Goal: Navigation & Orientation: Find specific page/section

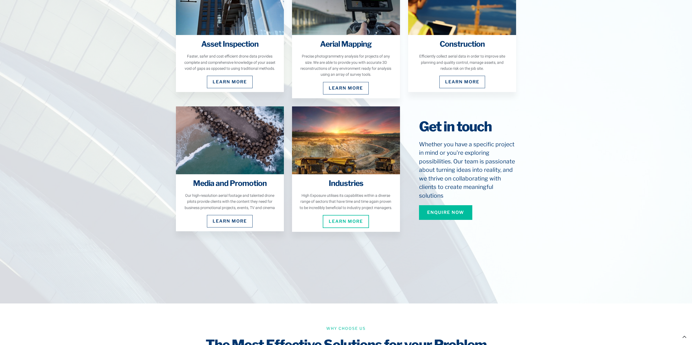
scroll to position [734, 0]
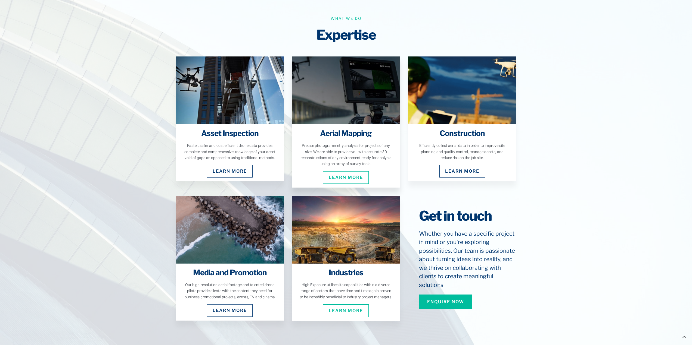
click at [346, 172] on link "Learn More" at bounding box center [346, 178] width 46 height 13
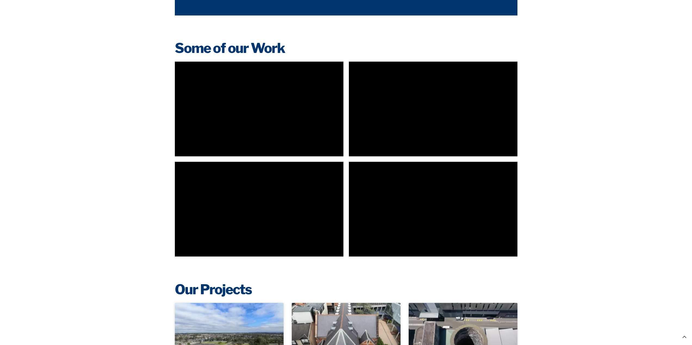
scroll to position [1278, 0]
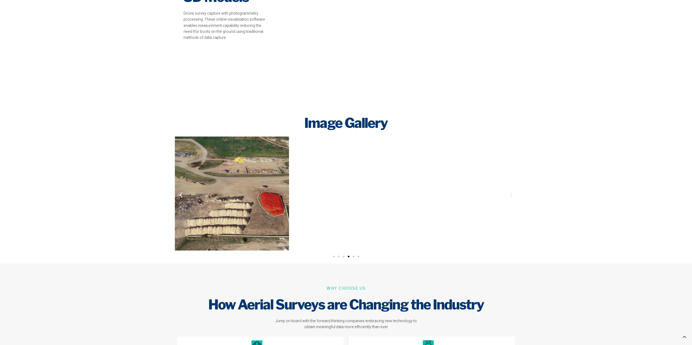
scroll to position [1498, 0]
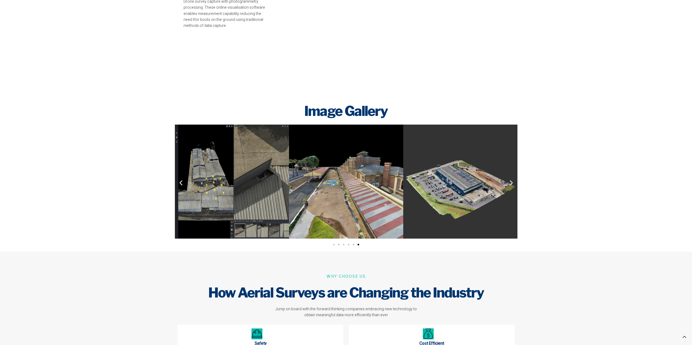
click at [183, 183] on icon "Previous slide" at bounding box center [180, 182] width 7 height 7
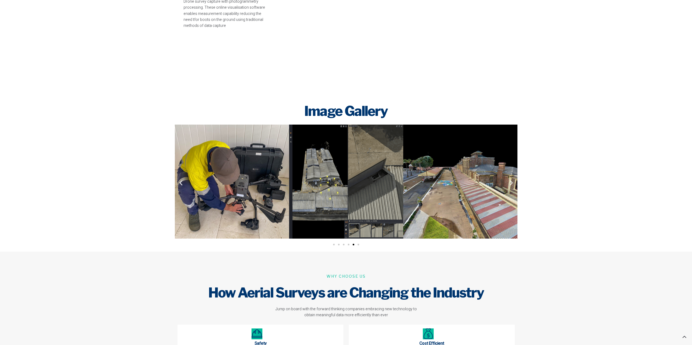
click at [183, 183] on icon "Previous slide" at bounding box center [180, 182] width 7 height 7
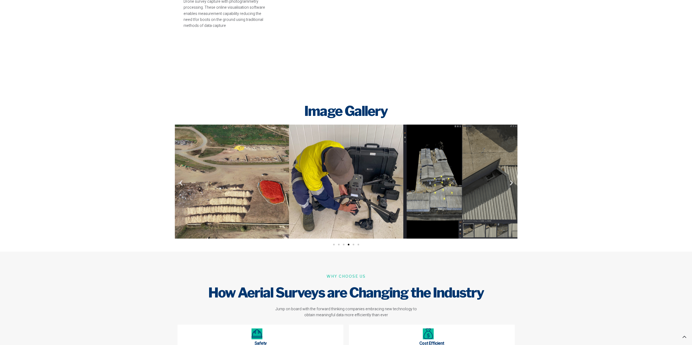
click at [183, 183] on icon "Previous slide" at bounding box center [180, 182] width 7 height 7
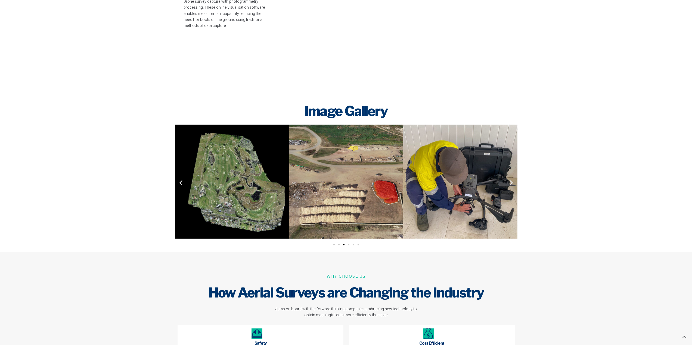
click at [183, 183] on icon "Previous slide" at bounding box center [180, 182] width 7 height 7
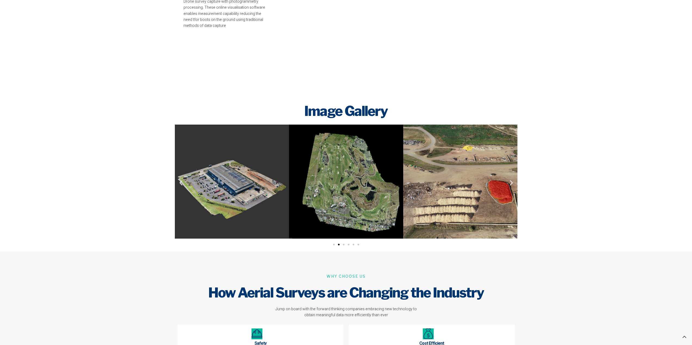
click at [183, 183] on icon "Previous slide" at bounding box center [180, 182] width 7 height 7
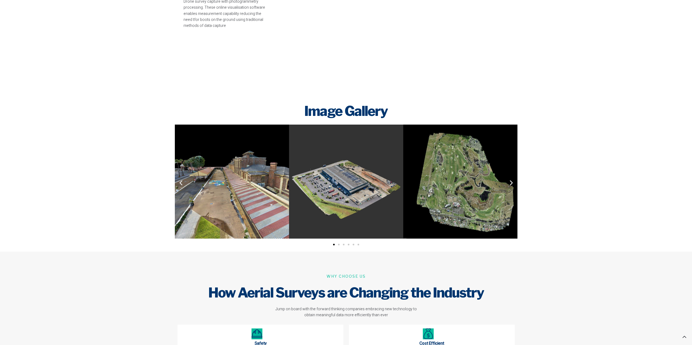
click at [183, 183] on icon "Previous slide" at bounding box center [180, 182] width 7 height 7
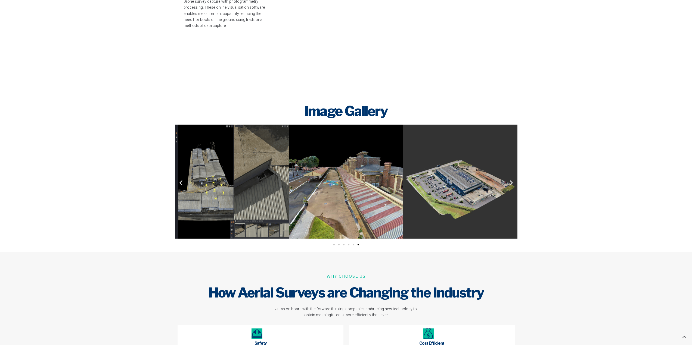
click at [183, 183] on icon "Previous slide" at bounding box center [180, 182] width 7 height 7
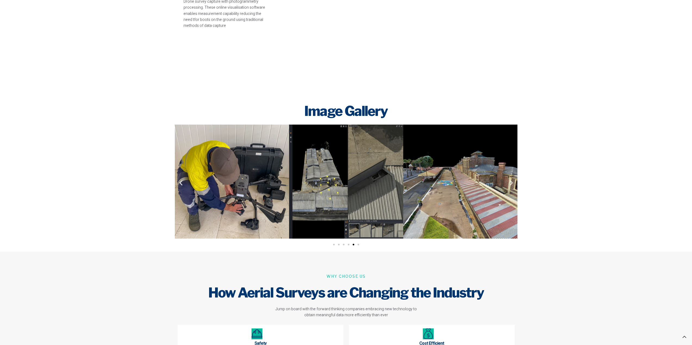
click at [183, 183] on icon "Previous slide" at bounding box center [180, 182] width 7 height 7
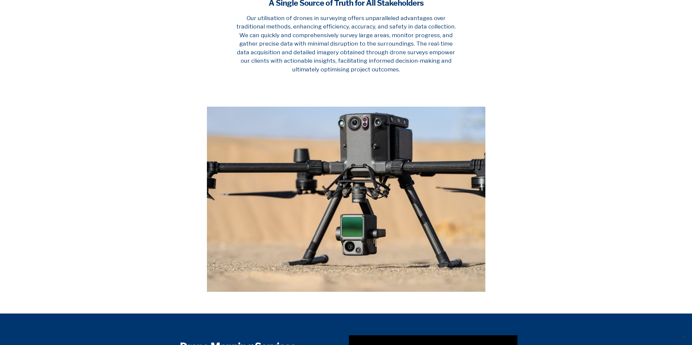
scroll to position [0, 0]
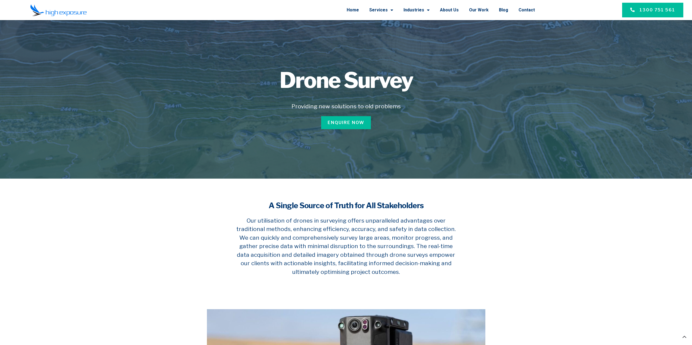
drag, startPoint x: 126, startPoint y: 112, endPoint x: 124, endPoint y: 102, distance: 10.6
click at [364, 9] on li "Home" at bounding box center [355, 10] width 17 height 14
click at [359, 10] on link "Home" at bounding box center [353, 10] width 12 height 14
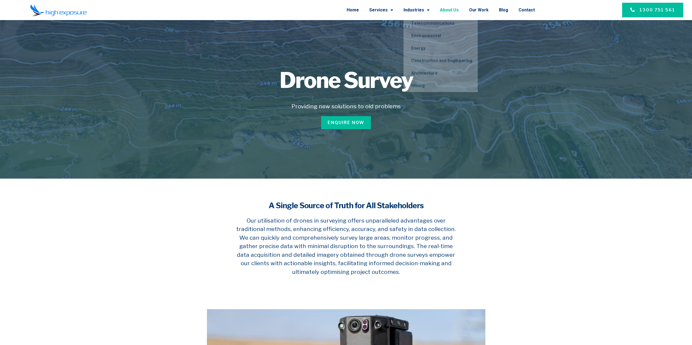
click at [445, 11] on link "About Us" at bounding box center [449, 10] width 19 height 14
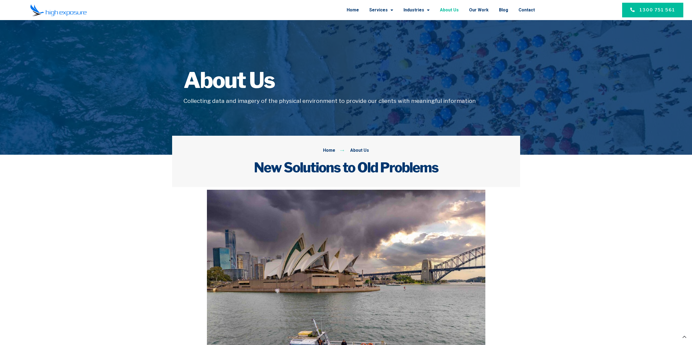
drag, startPoint x: 136, startPoint y: 177, endPoint x: 121, endPoint y: 48, distance: 130.0
click at [479, 11] on link "Our Work" at bounding box center [479, 10] width 20 height 14
drag, startPoint x: 129, startPoint y: 255, endPoint x: 91, endPoint y: 96, distance: 163.2
